Goal: Navigation & Orientation: Find specific page/section

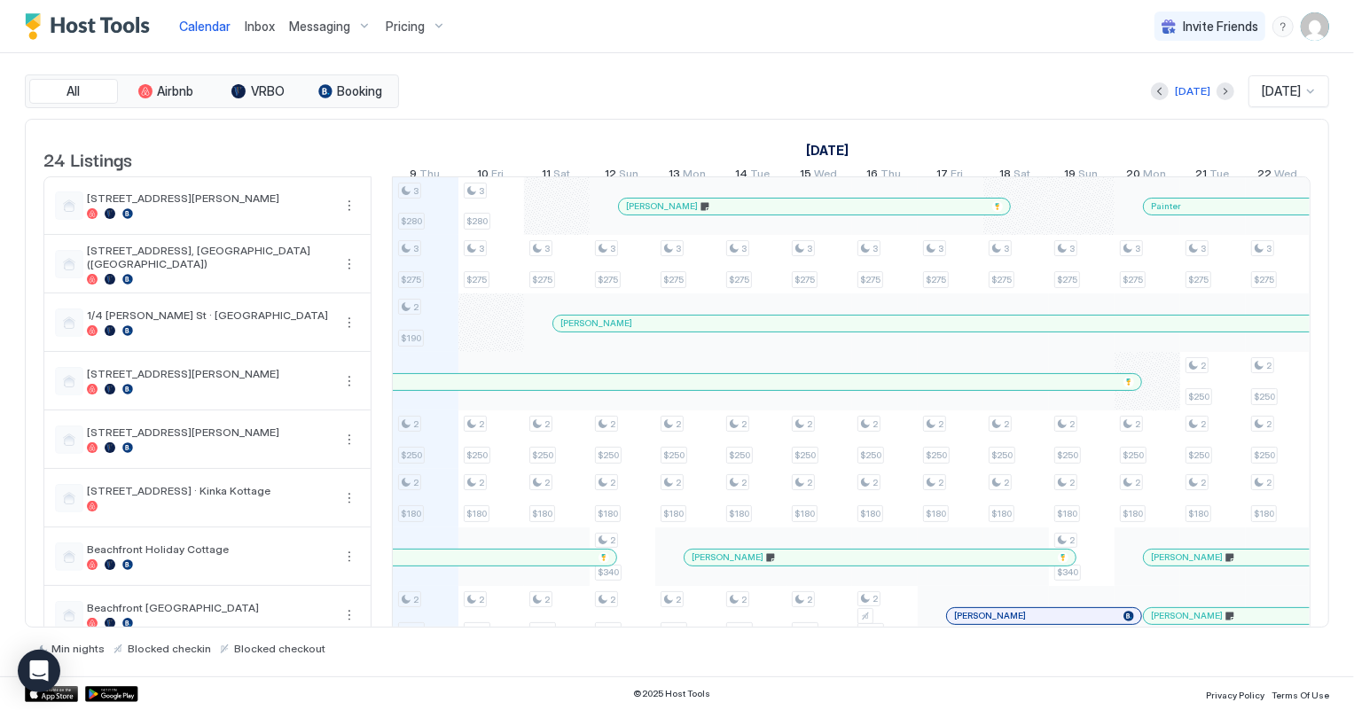
scroll to position [0, 984]
click at [268, 31] on span "Inbox" at bounding box center [260, 26] width 30 height 15
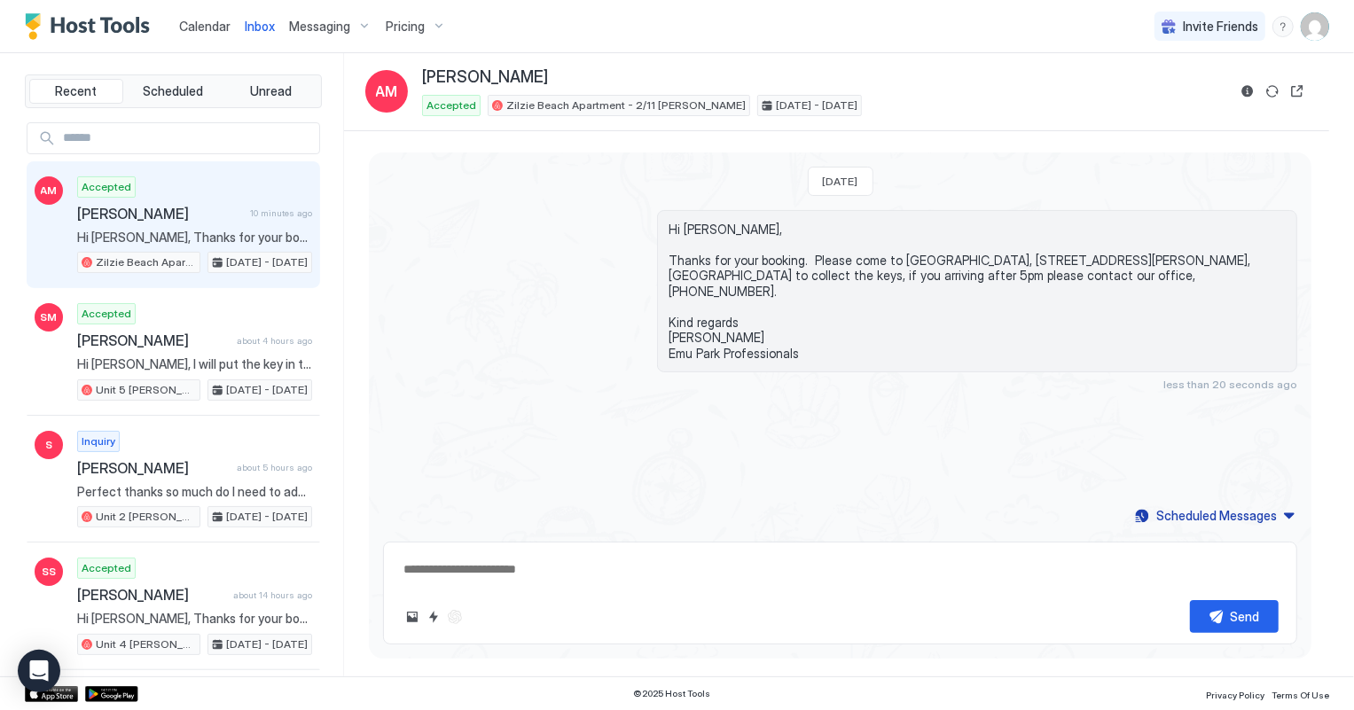
click at [206, 29] on span "Calendar" at bounding box center [204, 26] width 51 height 15
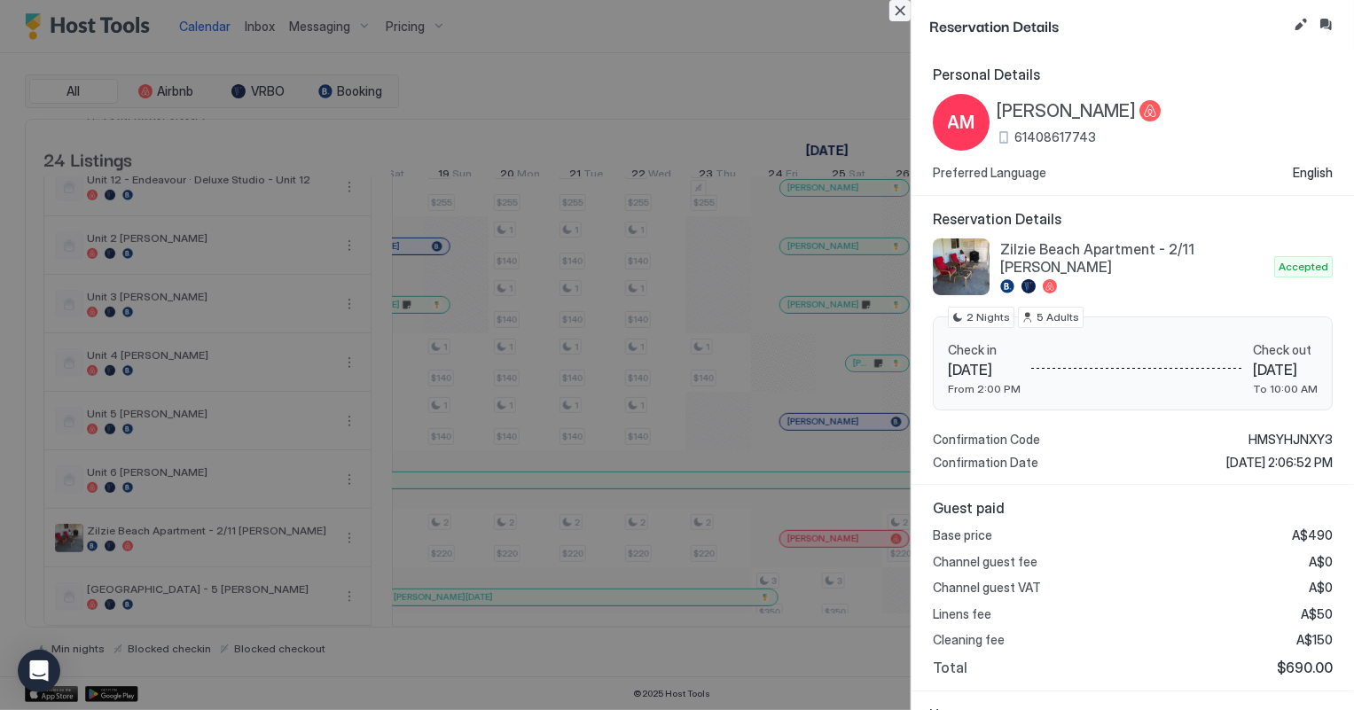
click at [893, 18] on button "Close" at bounding box center [899, 10] width 21 height 21
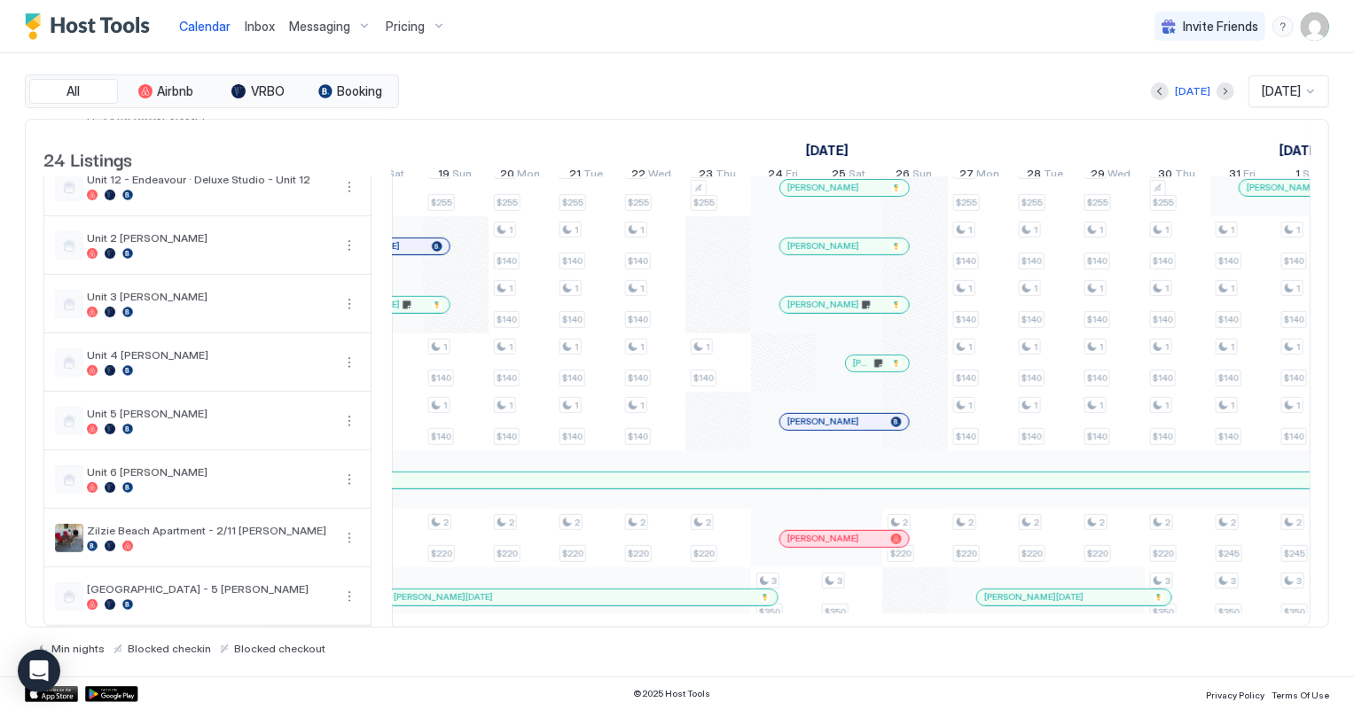
click at [261, 31] on span "Inbox" at bounding box center [260, 26] width 30 height 15
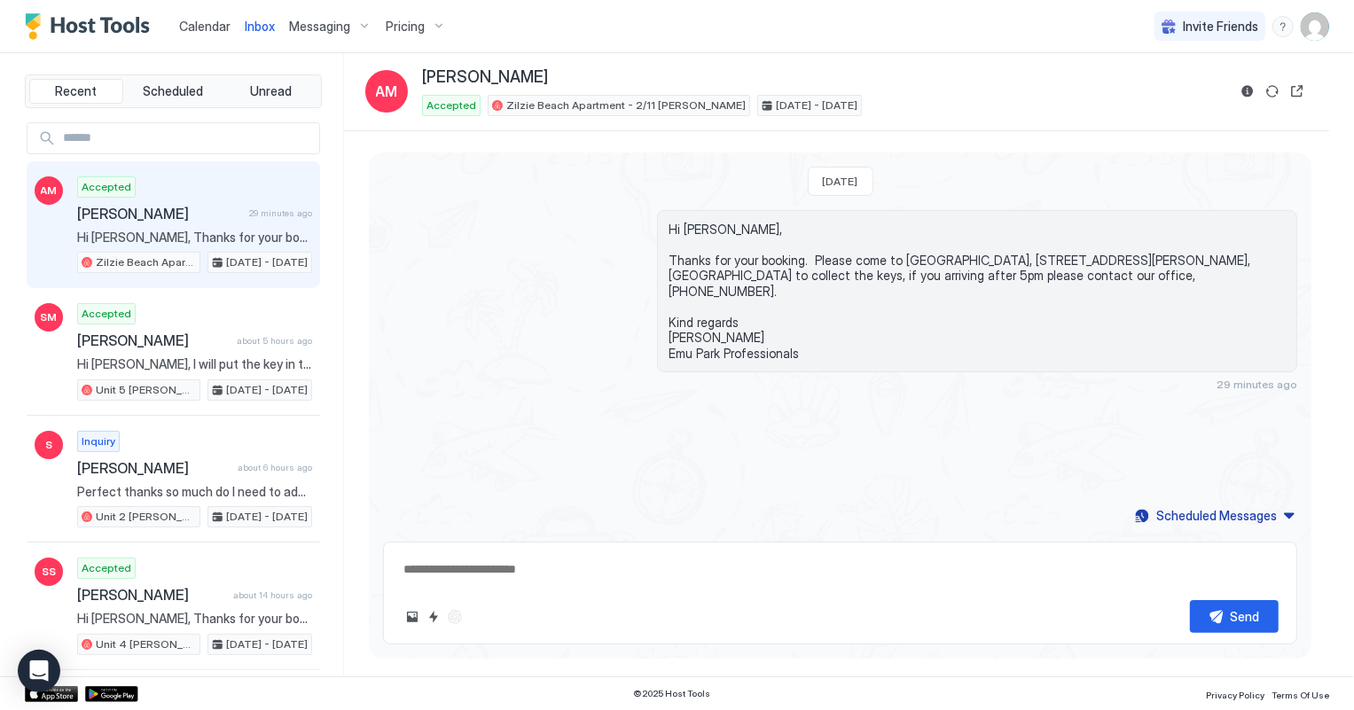
click at [193, 30] on span "Calendar" at bounding box center [204, 26] width 51 height 15
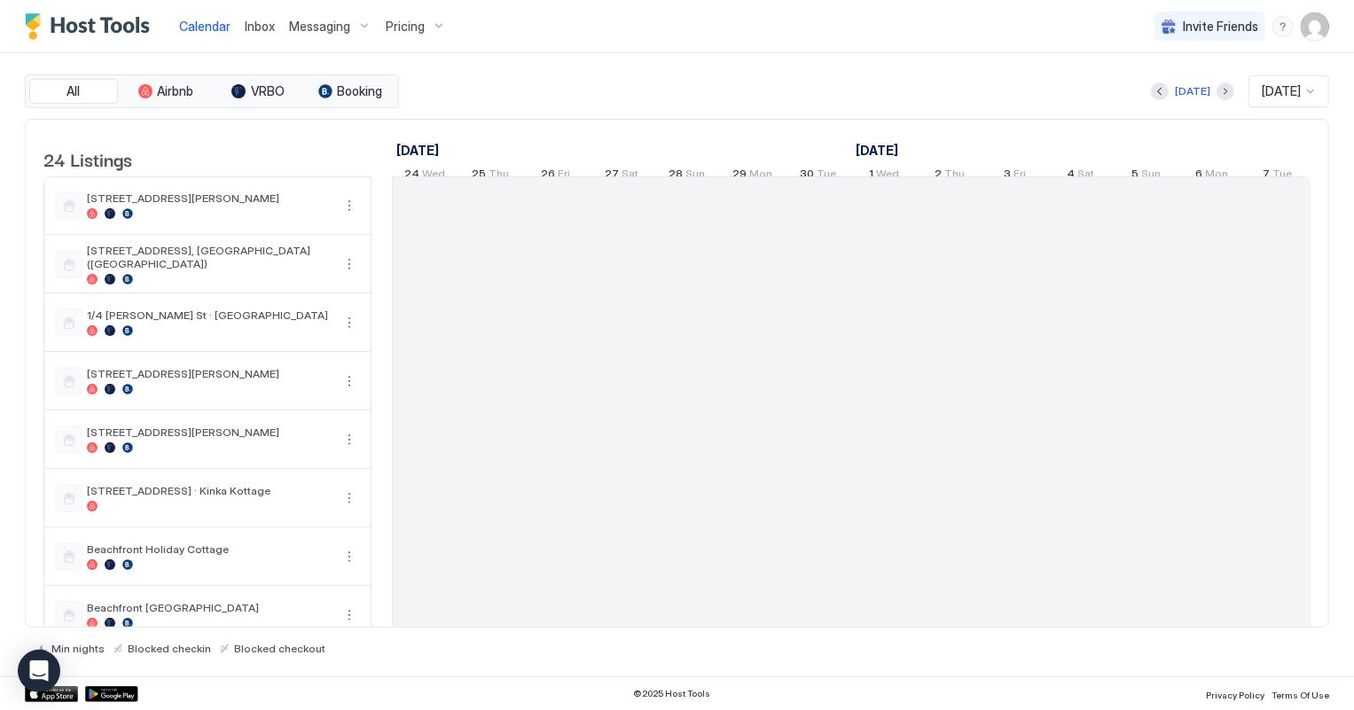
scroll to position [0, 984]
